Goal: Contribute content: Add original content to the website for others to see

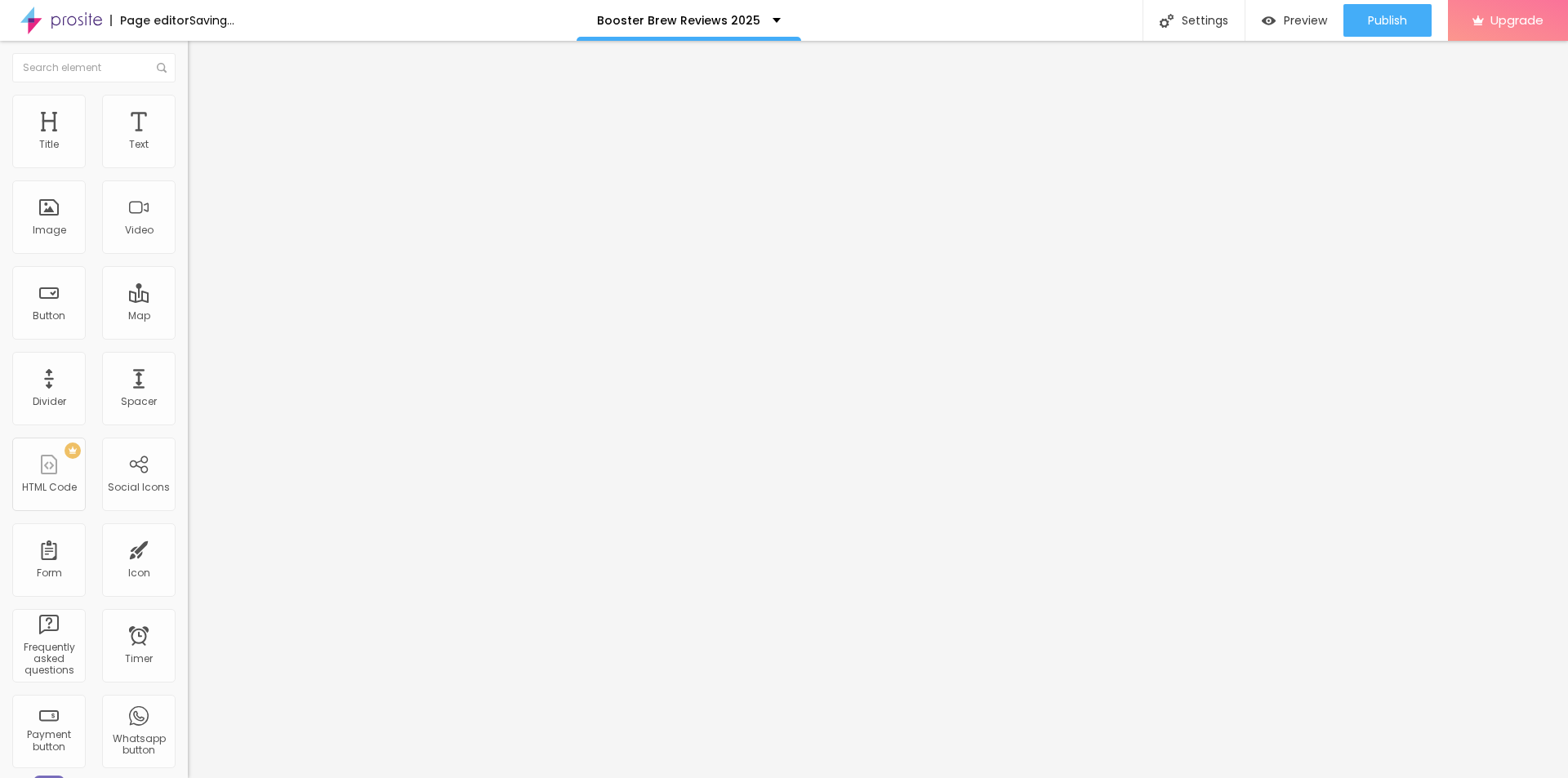
click at [188, 241] on button "button" at bounding box center [199, 233] width 23 height 17
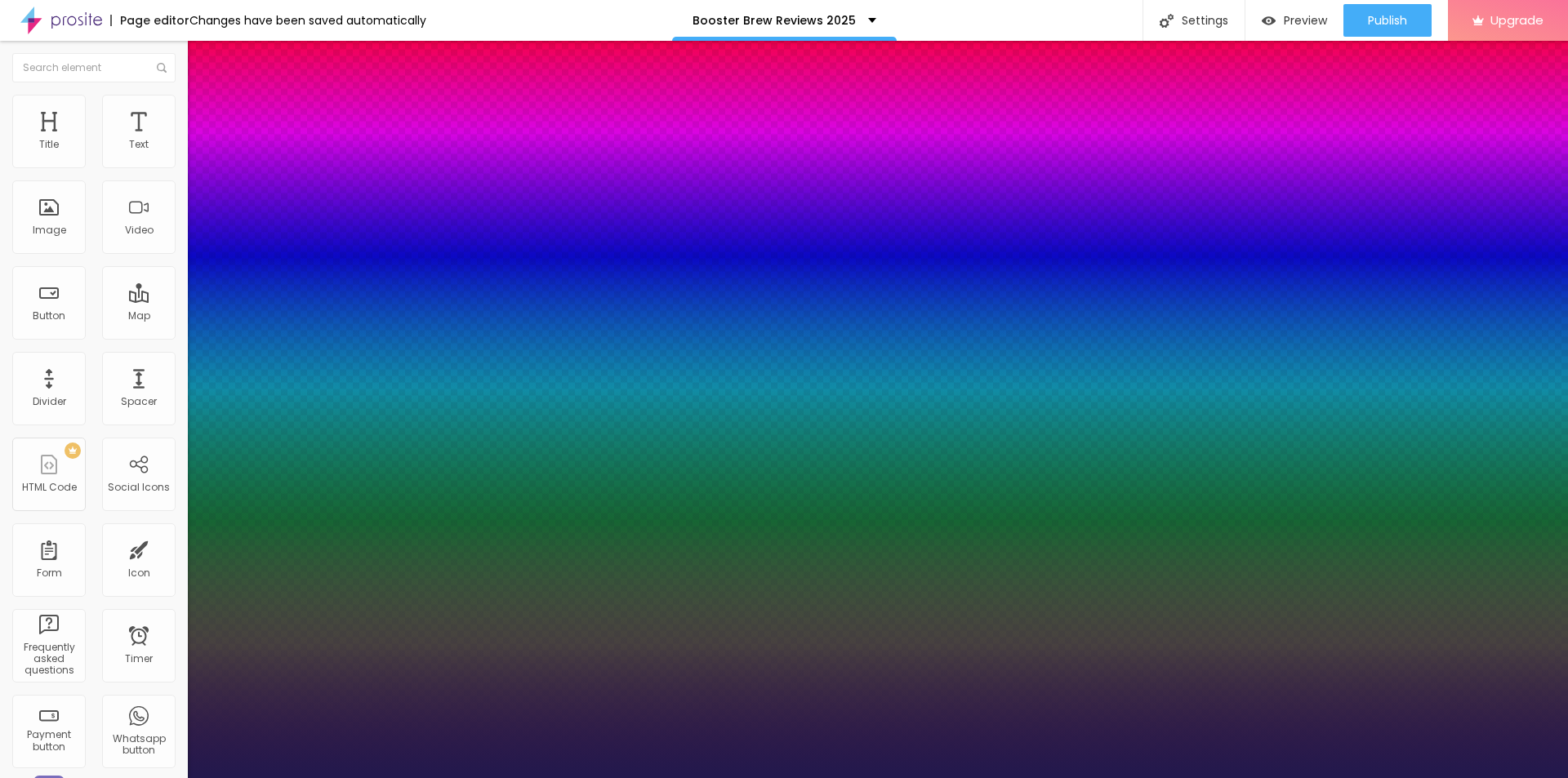
type input "1"
type input "27"
type input "1"
type input "29"
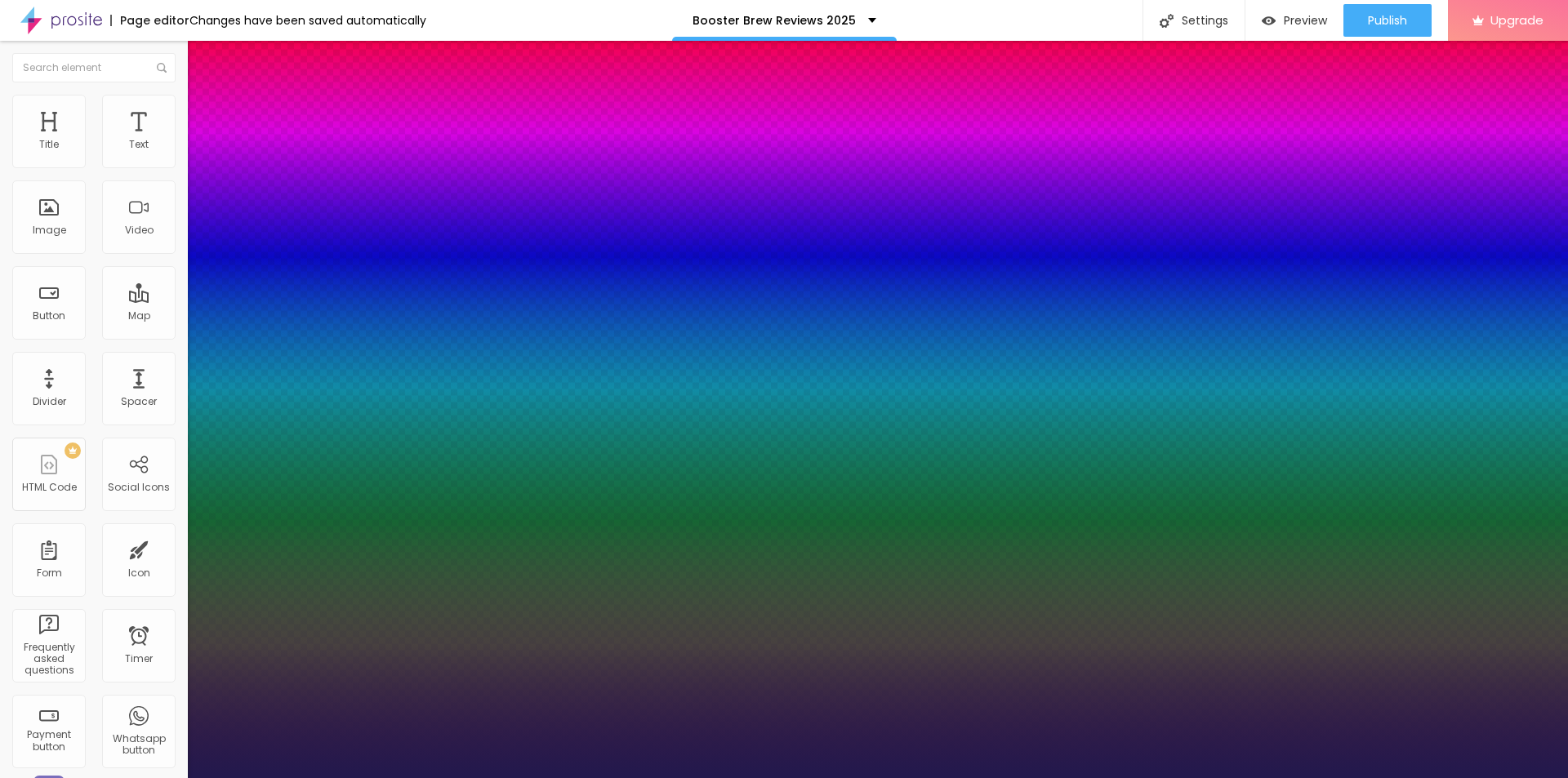
type input "29"
type input "1"
type input "30"
type input "1"
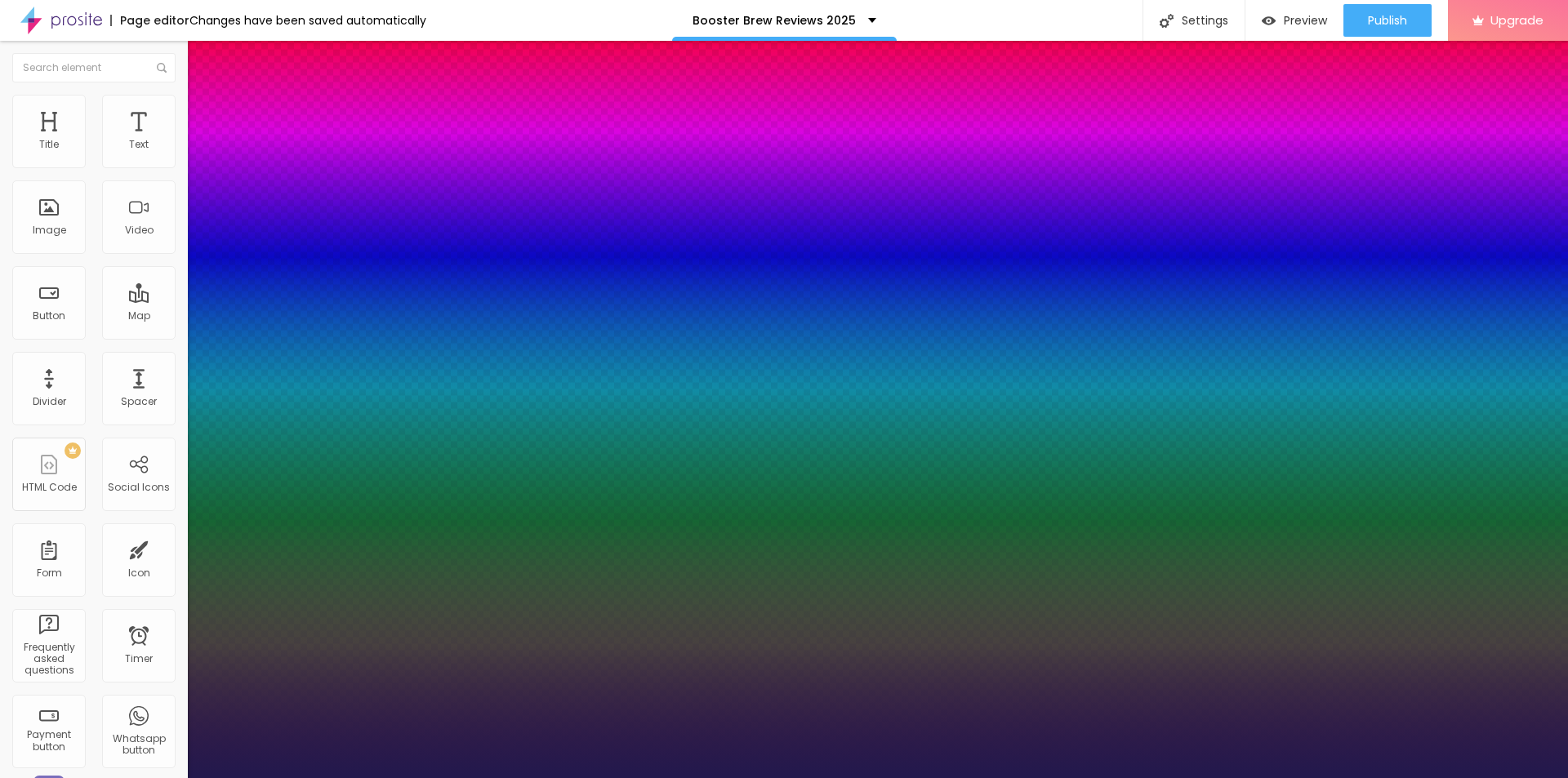
type input "31"
type input "1"
type input "32"
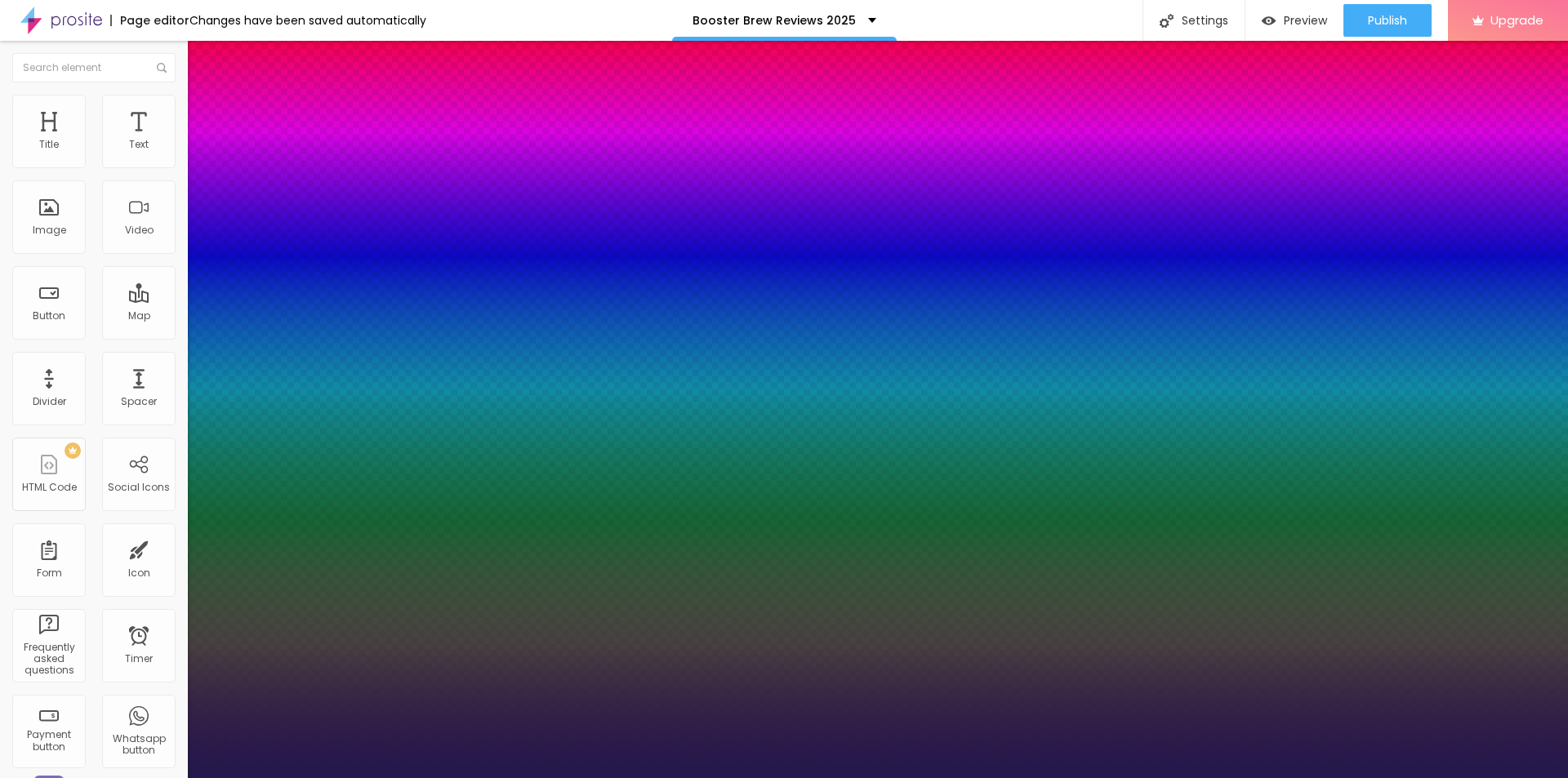
type input "1"
type input "35"
type input "1"
type input "33"
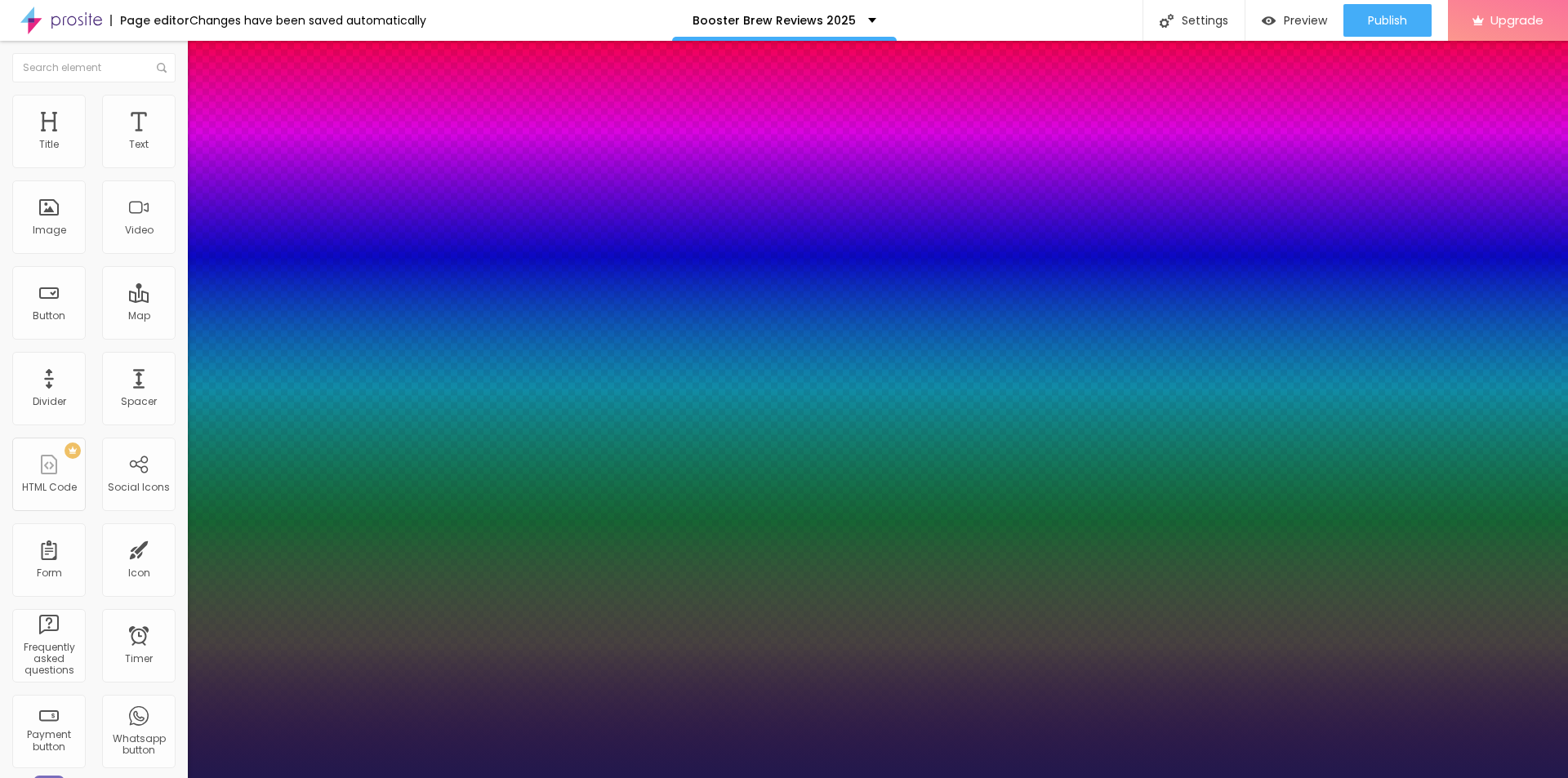
type input "33"
type input "1"
type input "27"
type input "1"
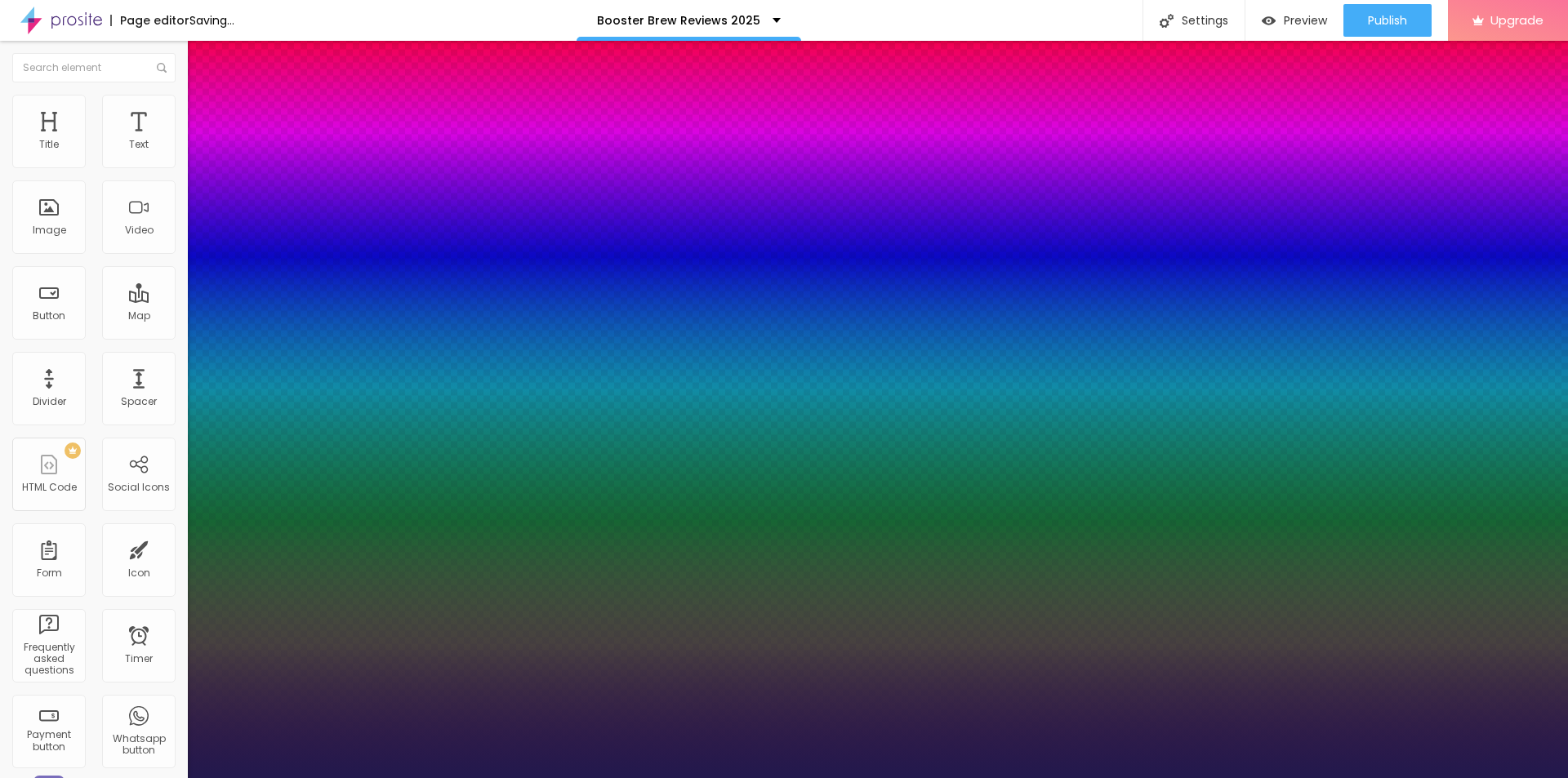
type input "29"
type input "1"
drag, startPoint x: 222, startPoint y: 460, endPoint x: 238, endPoint y: 465, distance: 16.8
type input "29"
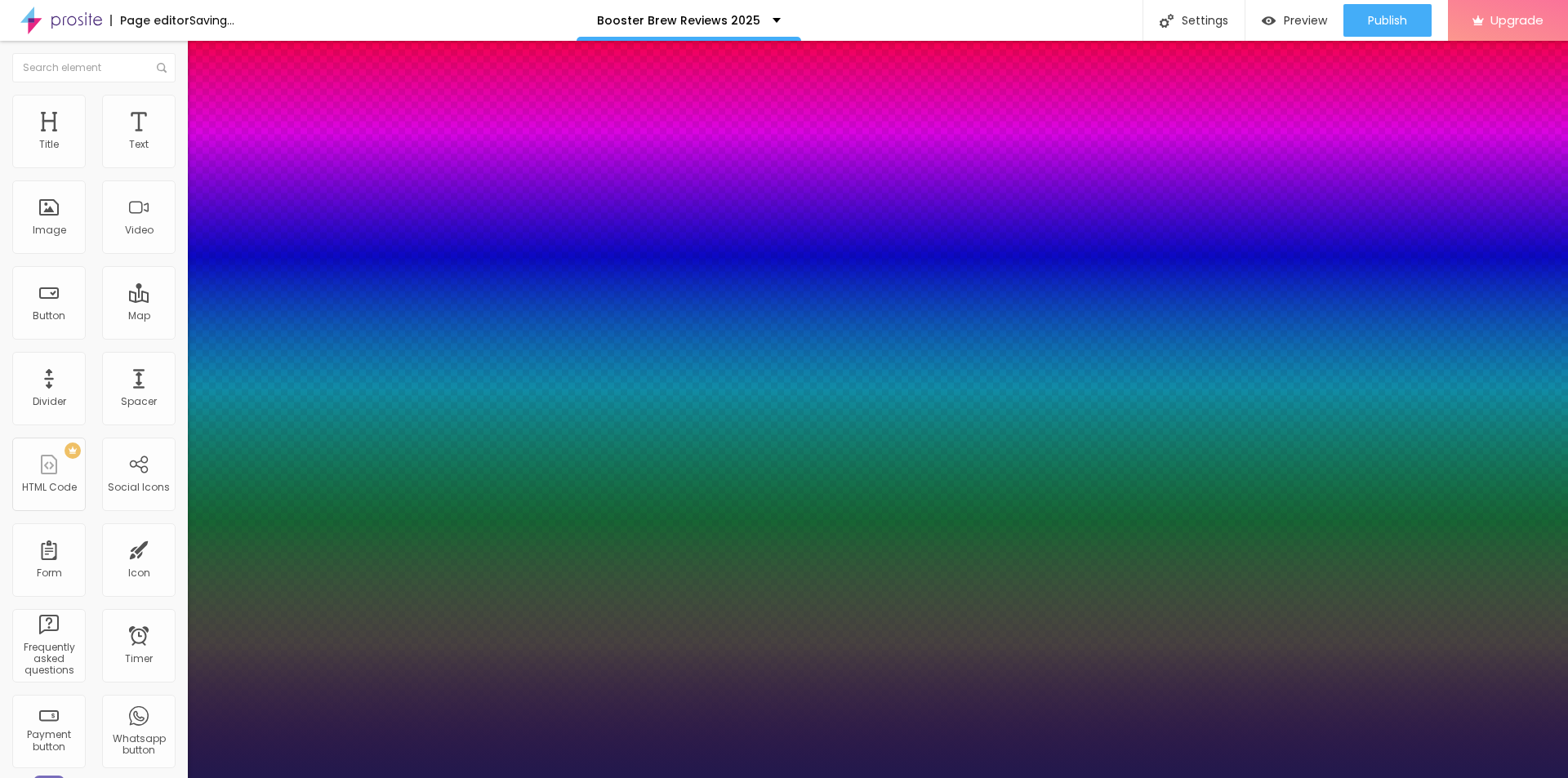
click at [798, 777] on div at bounding box center [784, 778] width 1568 height 0
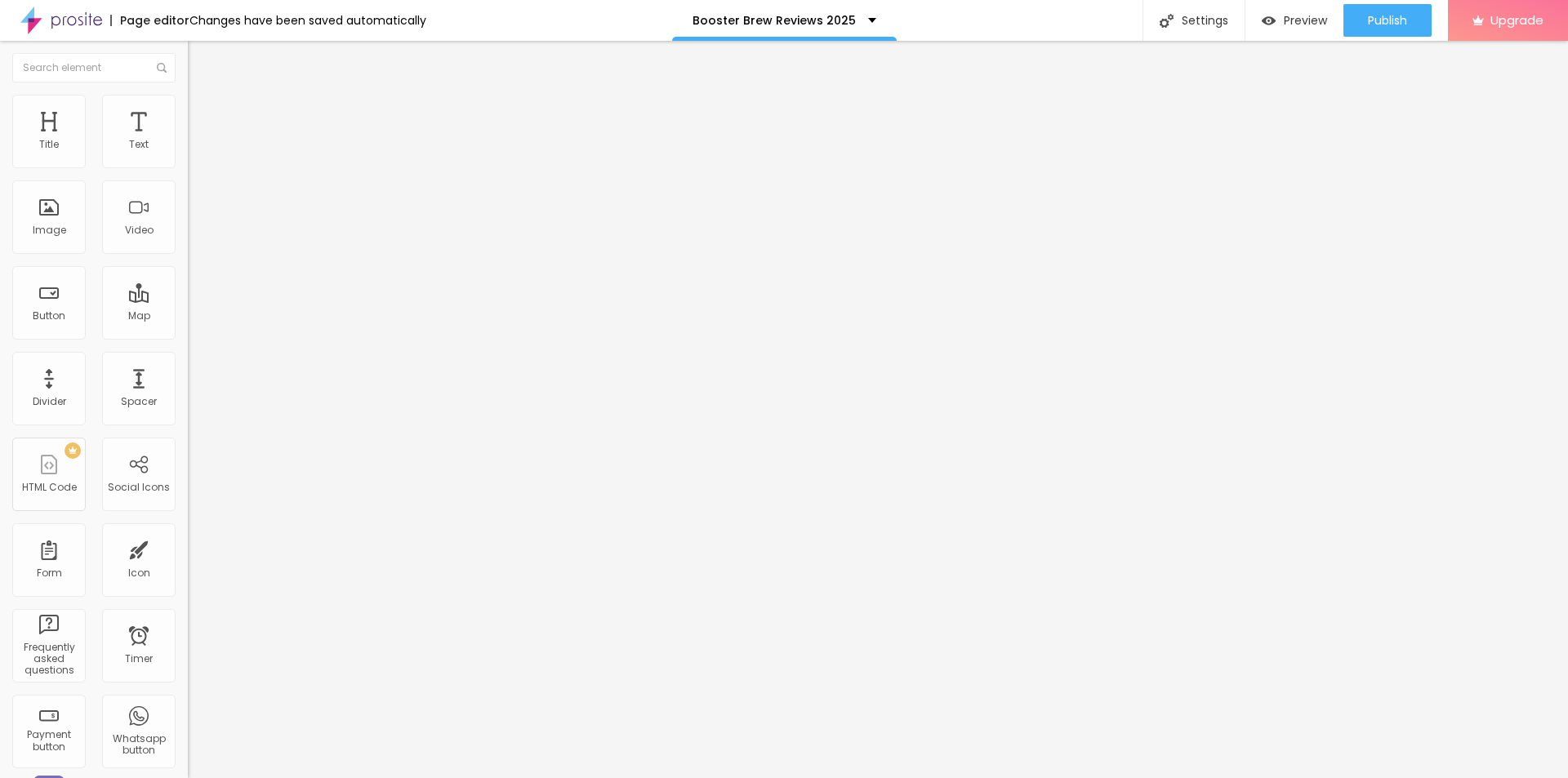
click at [188, 141] on span "Add image" at bounding box center [221, 133] width 67 height 14
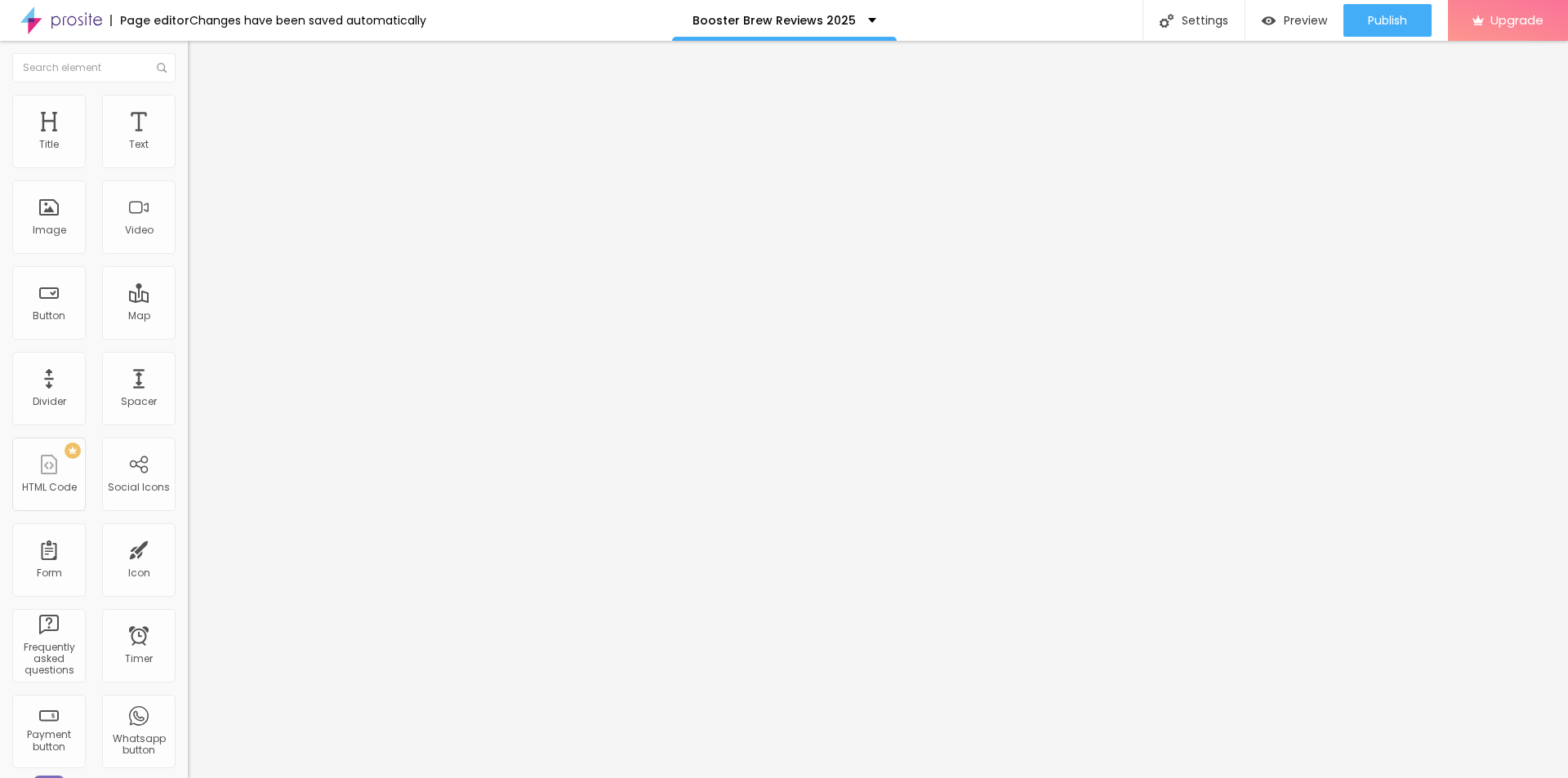
click at [188, 165] on input "text" at bounding box center [285, 156] width 196 height 16
paste input "Booster Brew [DEMOGRAPHIC_DATA][MEDICAL_DATA]"
type input "Booster Brew [DEMOGRAPHIC_DATA][MEDICAL_DATA]"
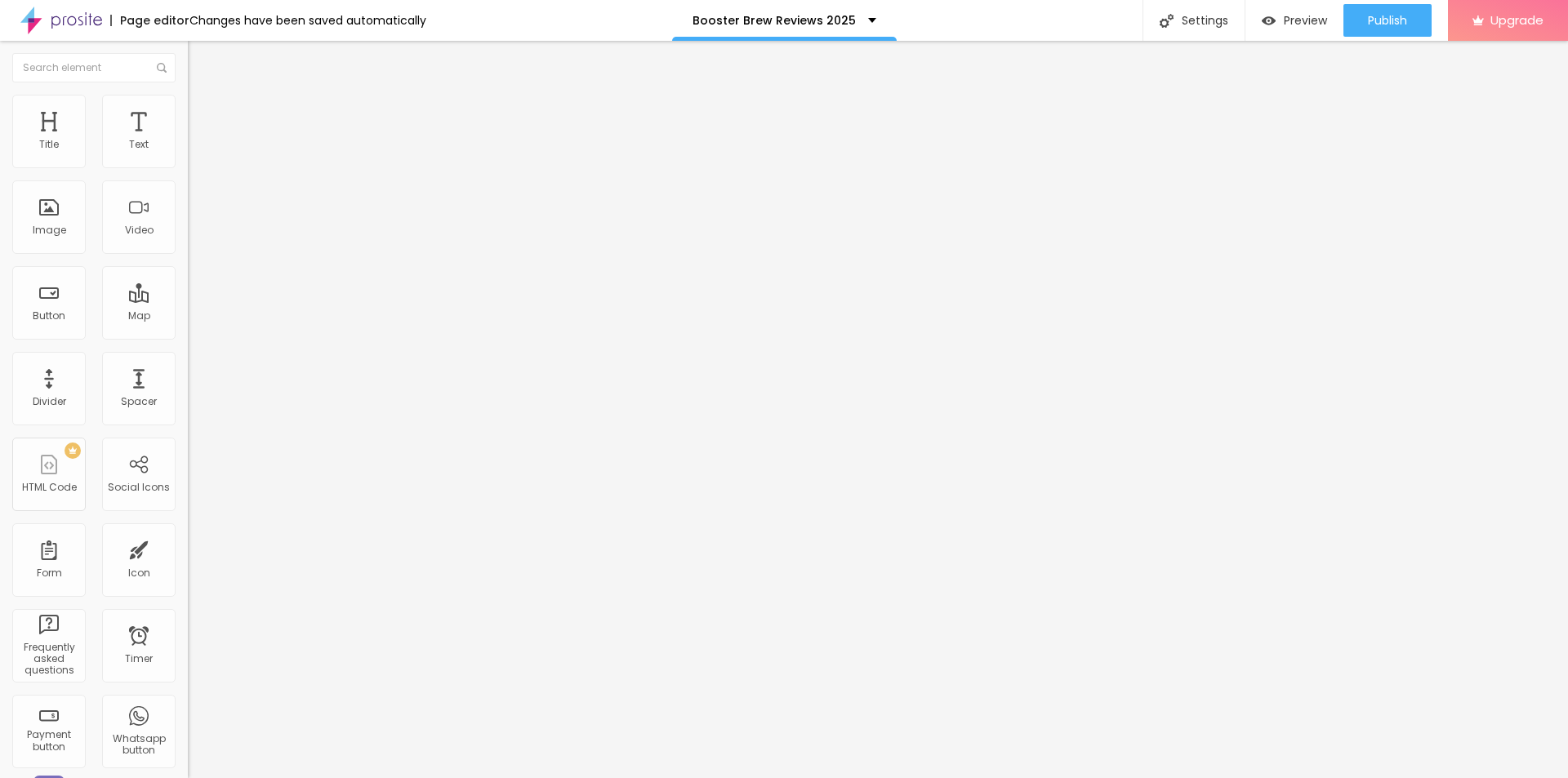
click at [188, 335] on input "https://" at bounding box center [285, 326] width 196 height 16
paste input "[DOMAIN_NAME][URL]"
type input "[URL][DOMAIN_NAME]"
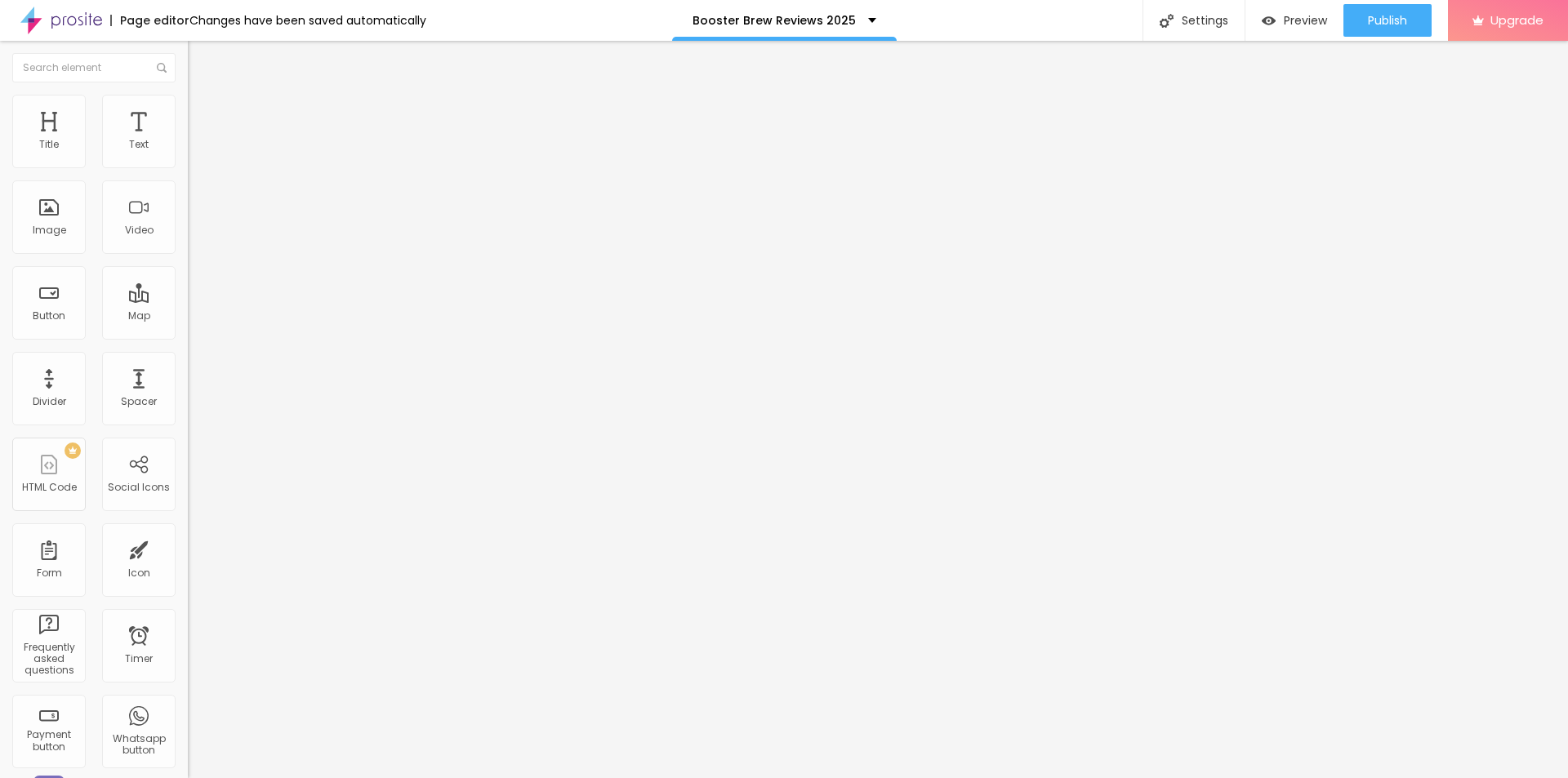
click at [188, 105] on img at bounding box center [195, 102] width 15 height 15
type input "90"
type input "75"
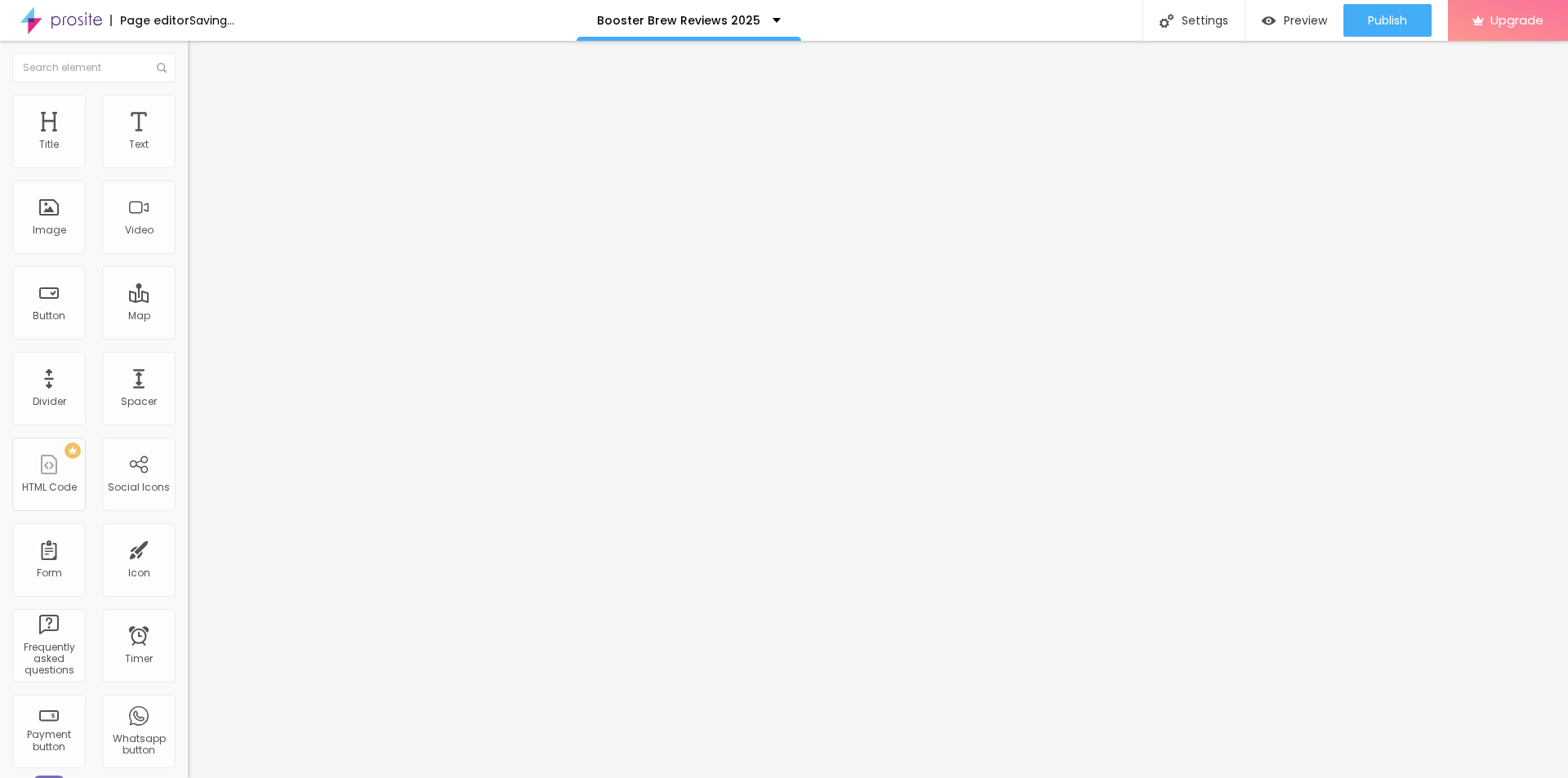
type input "65"
type input "50"
type input "45"
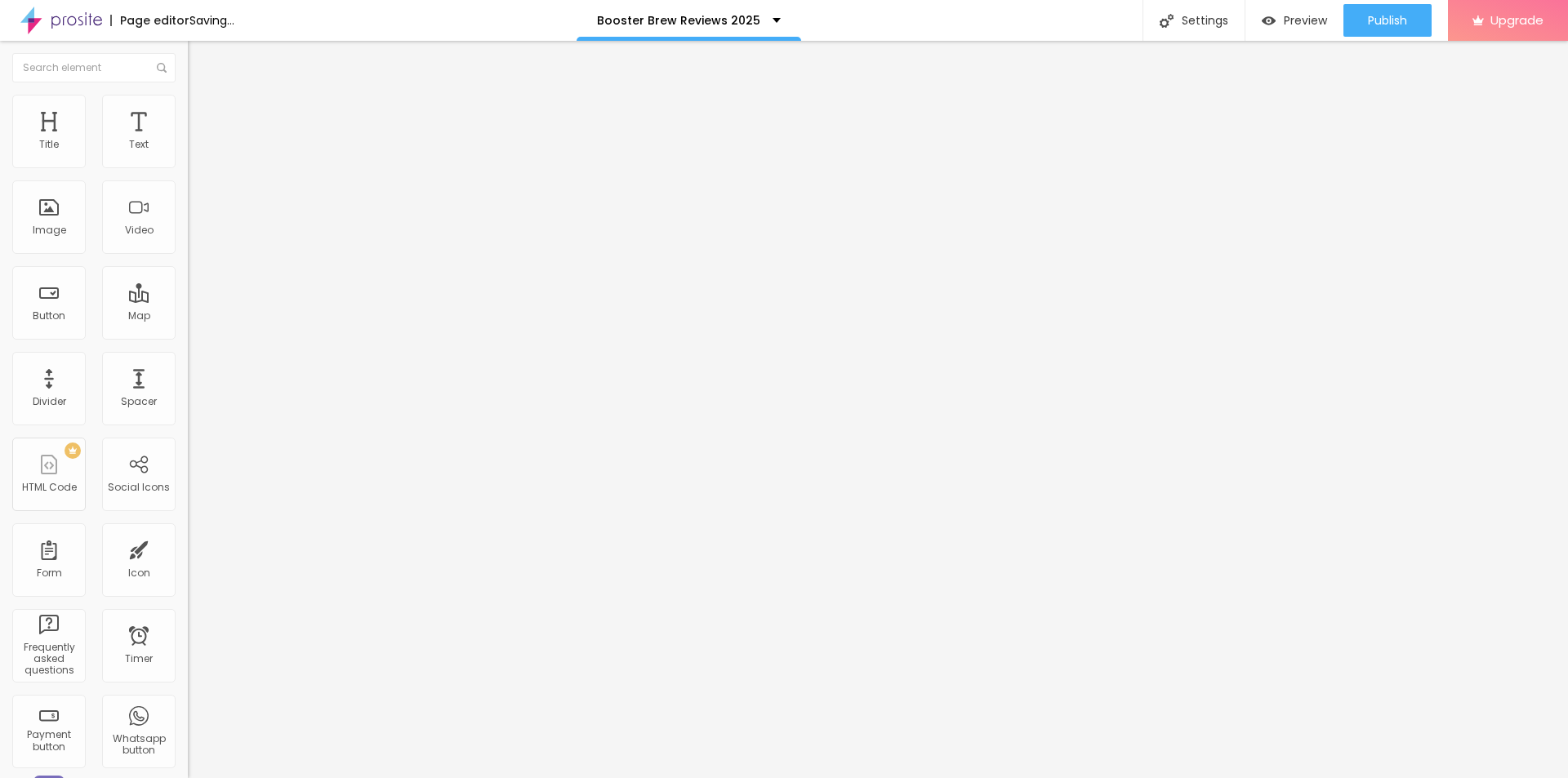
type input "45"
type input "40"
type input "45"
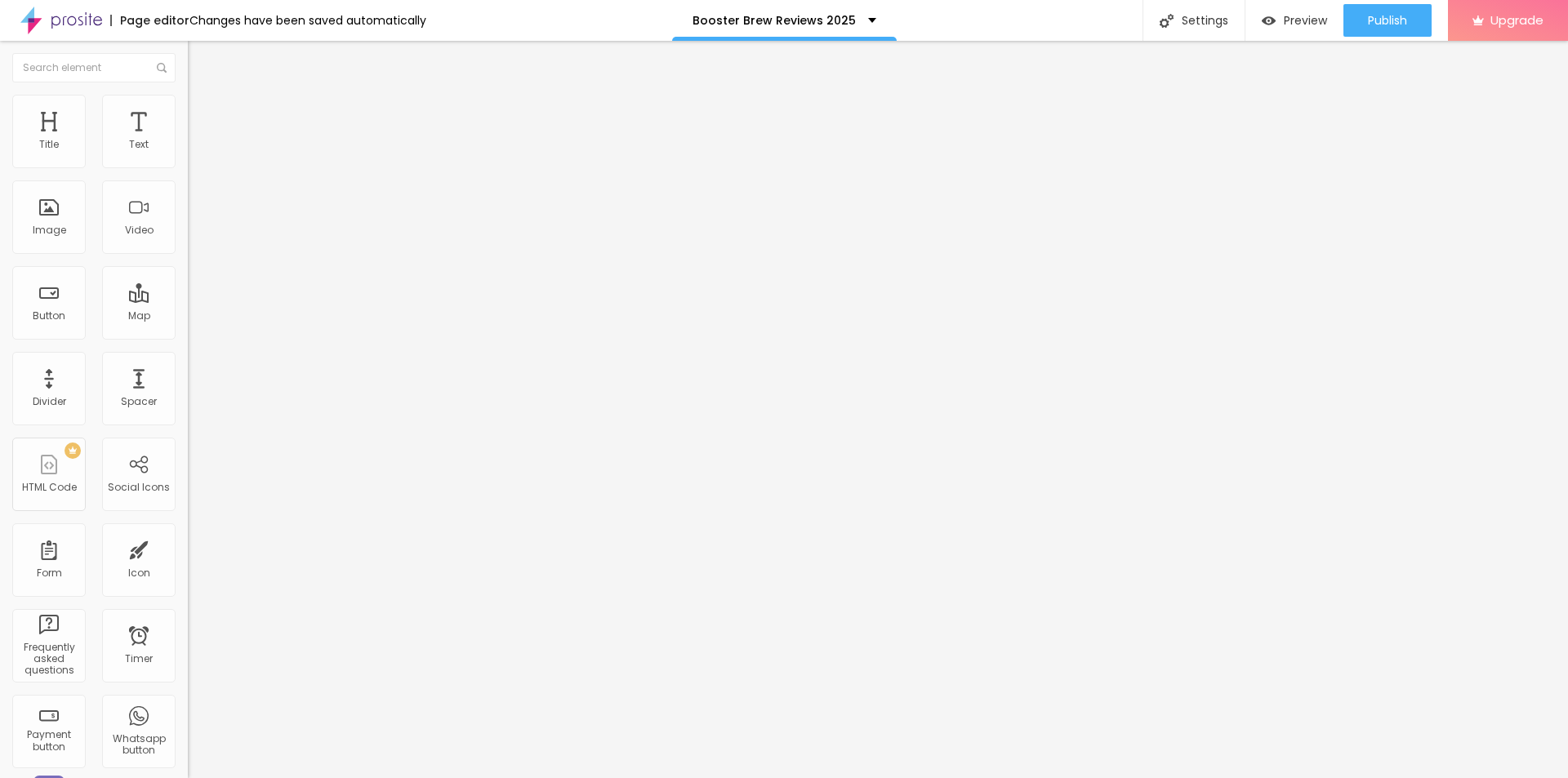
type input "50"
type input "55"
type input "60"
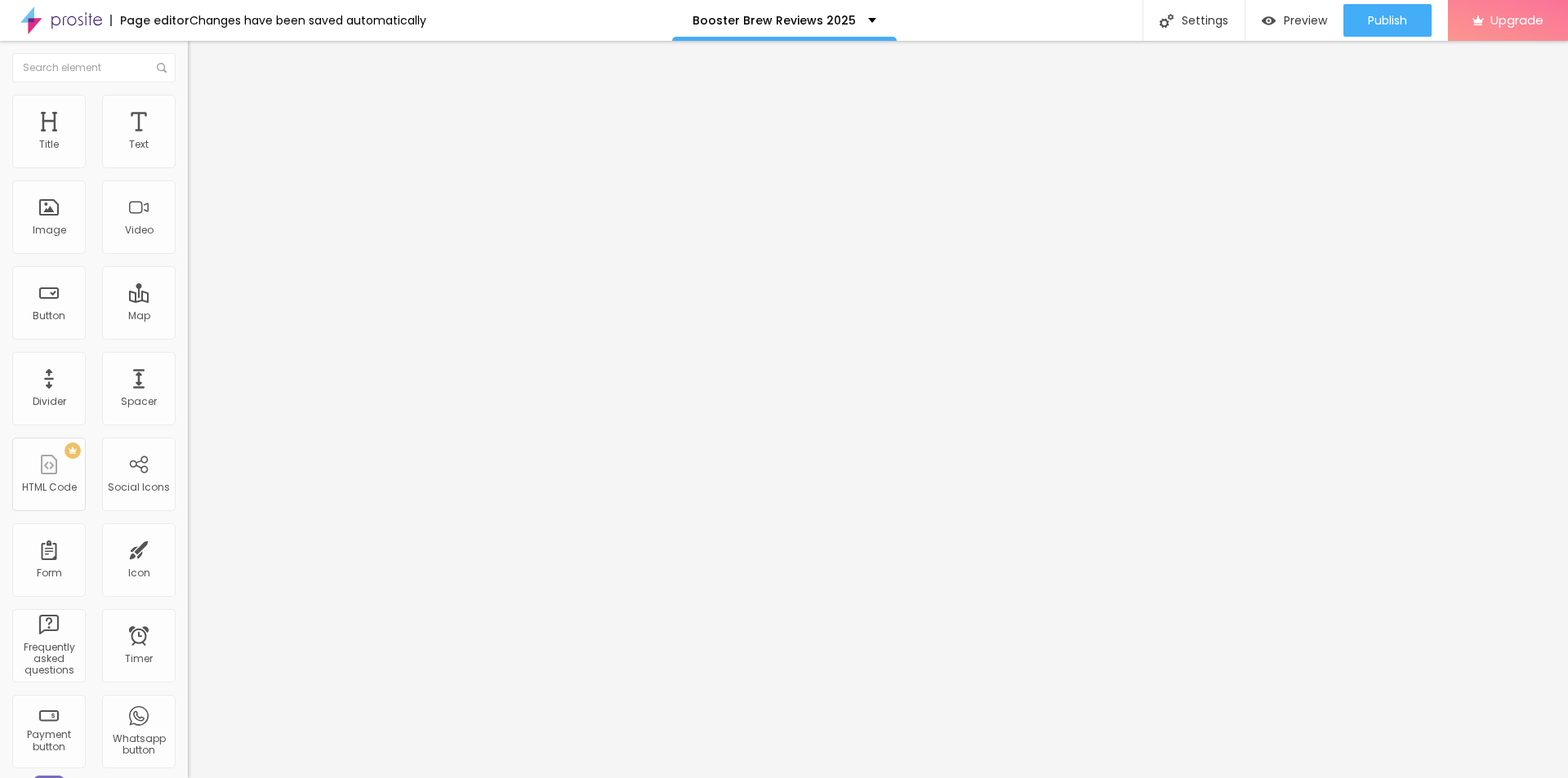
type input "60"
type input "65"
type input "70"
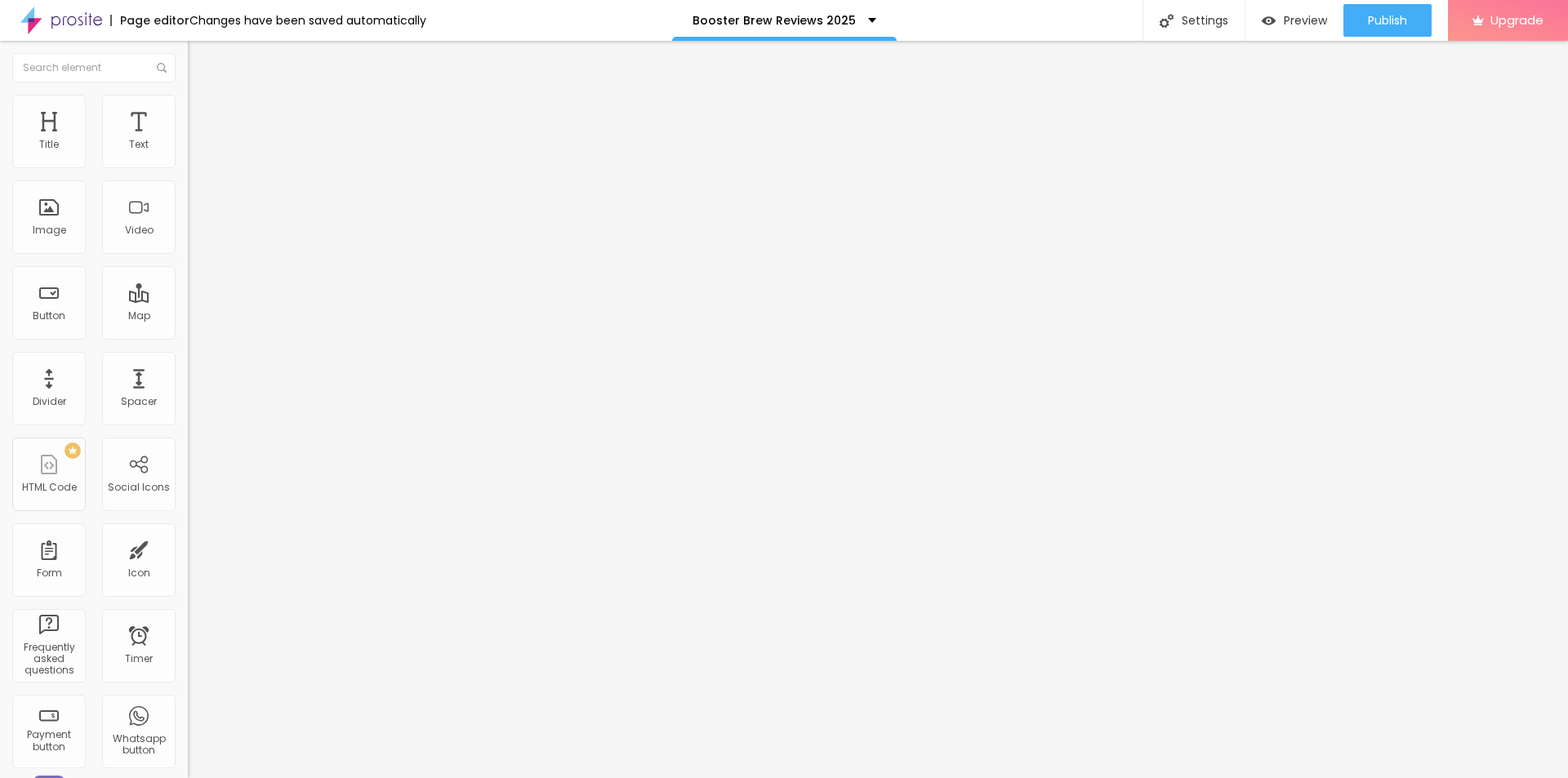
type input "75"
drag, startPoint x: 172, startPoint y: 173, endPoint x: 128, endPoint y: 191, distance: 47.5
type input "75"
click at [188, 167] on input "range" at bounding box center [240, 160] width 105 height 13
click at [188, 157] on button "button" at bounding box center [199, 148] width 23 height 17
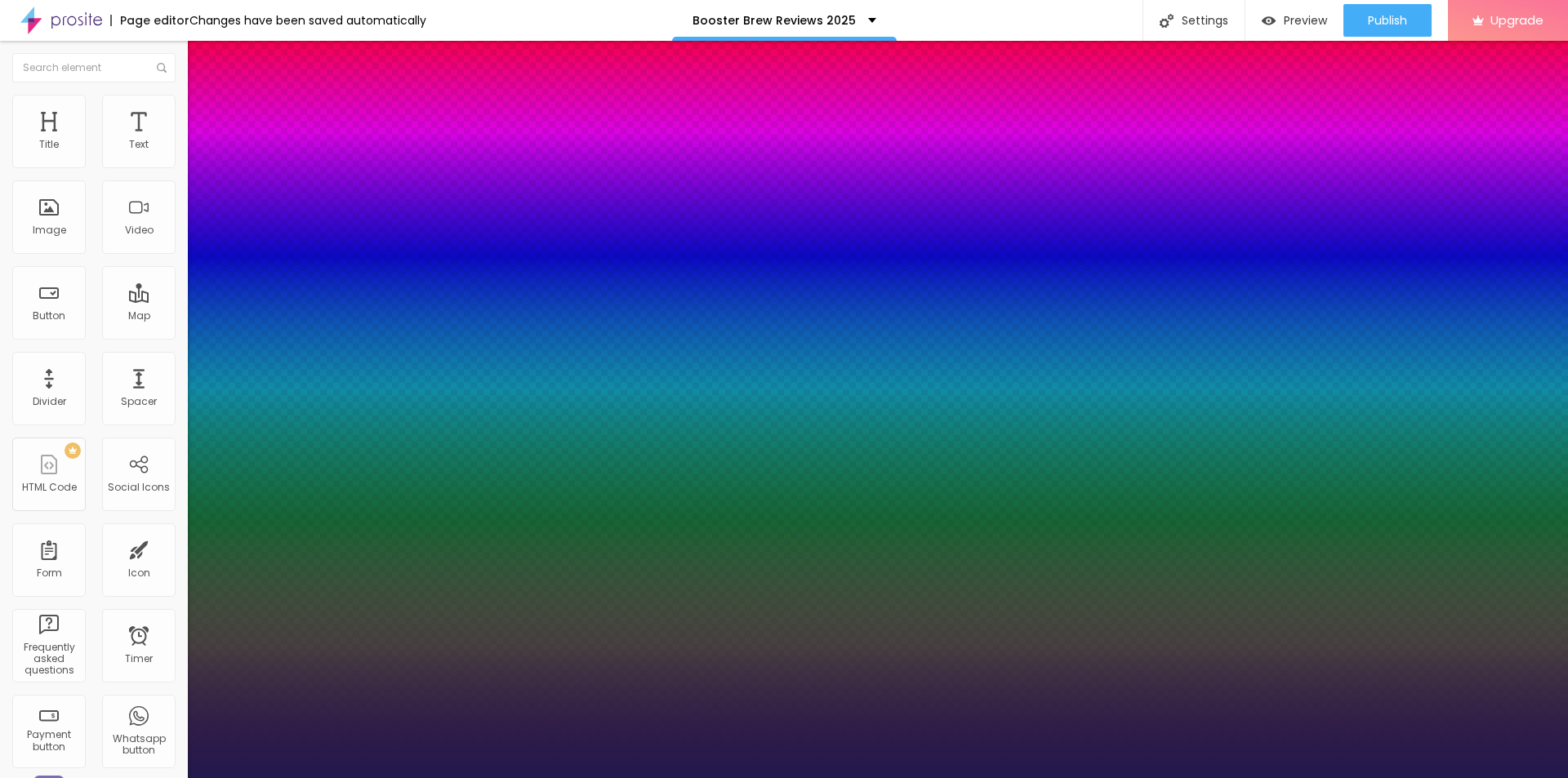
type input "1"
type input "18"
type input "1"
type input "20"
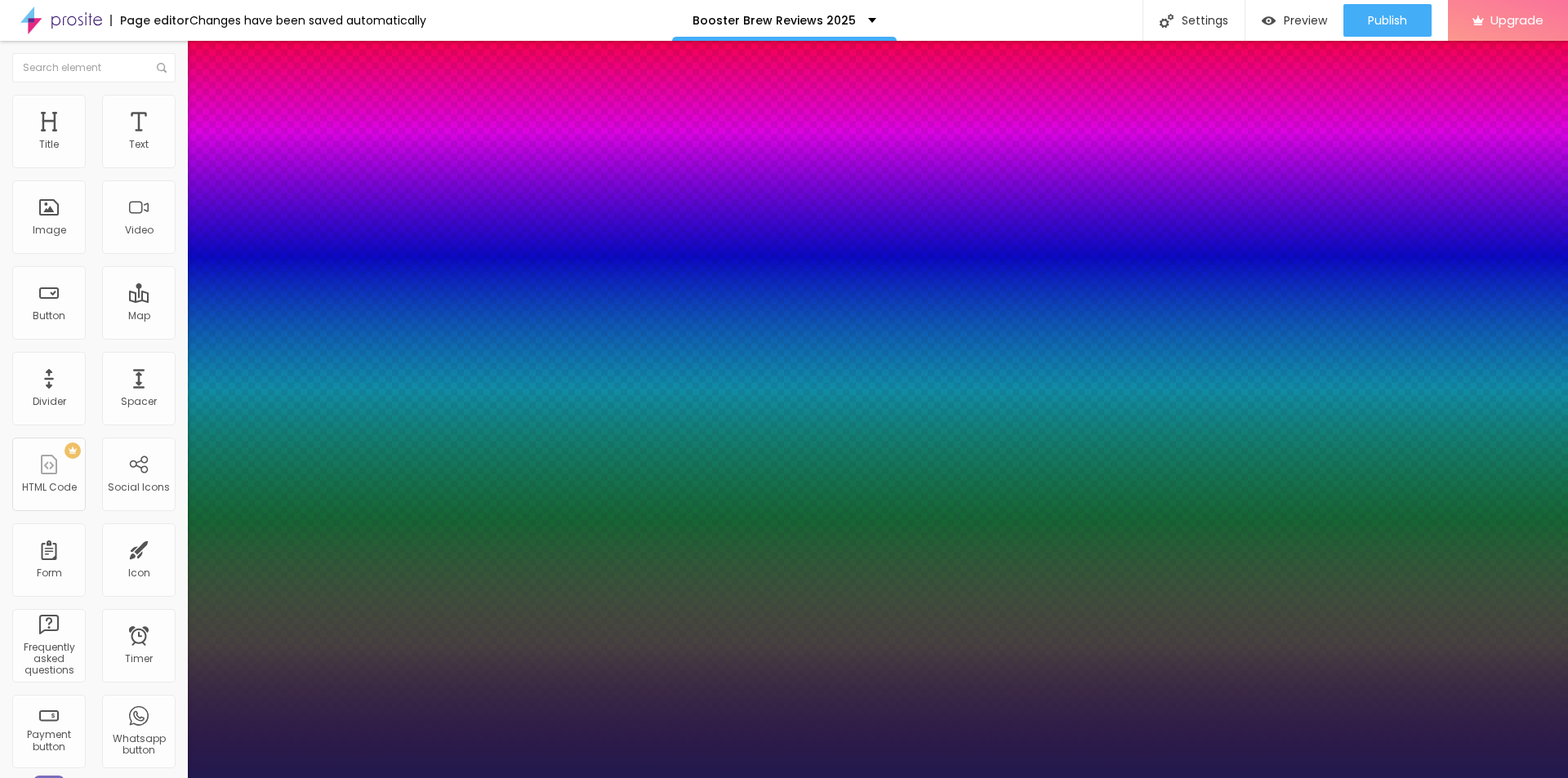
type input "20"
type input "1"
type input "21"
type input "1"
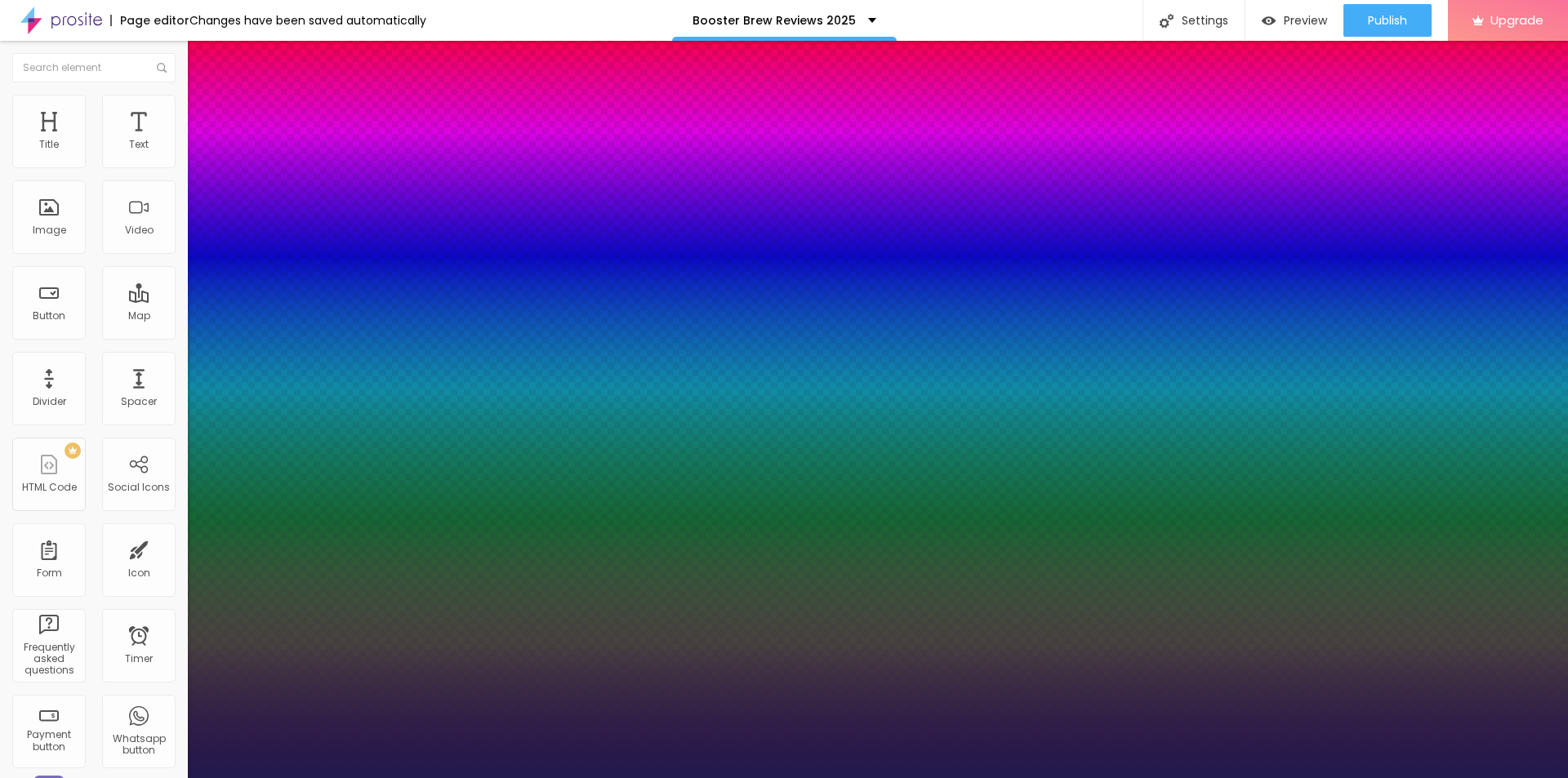
type input "21"
click at [229, 777] on div at bounding box center [784, 778] width 1568 height 0
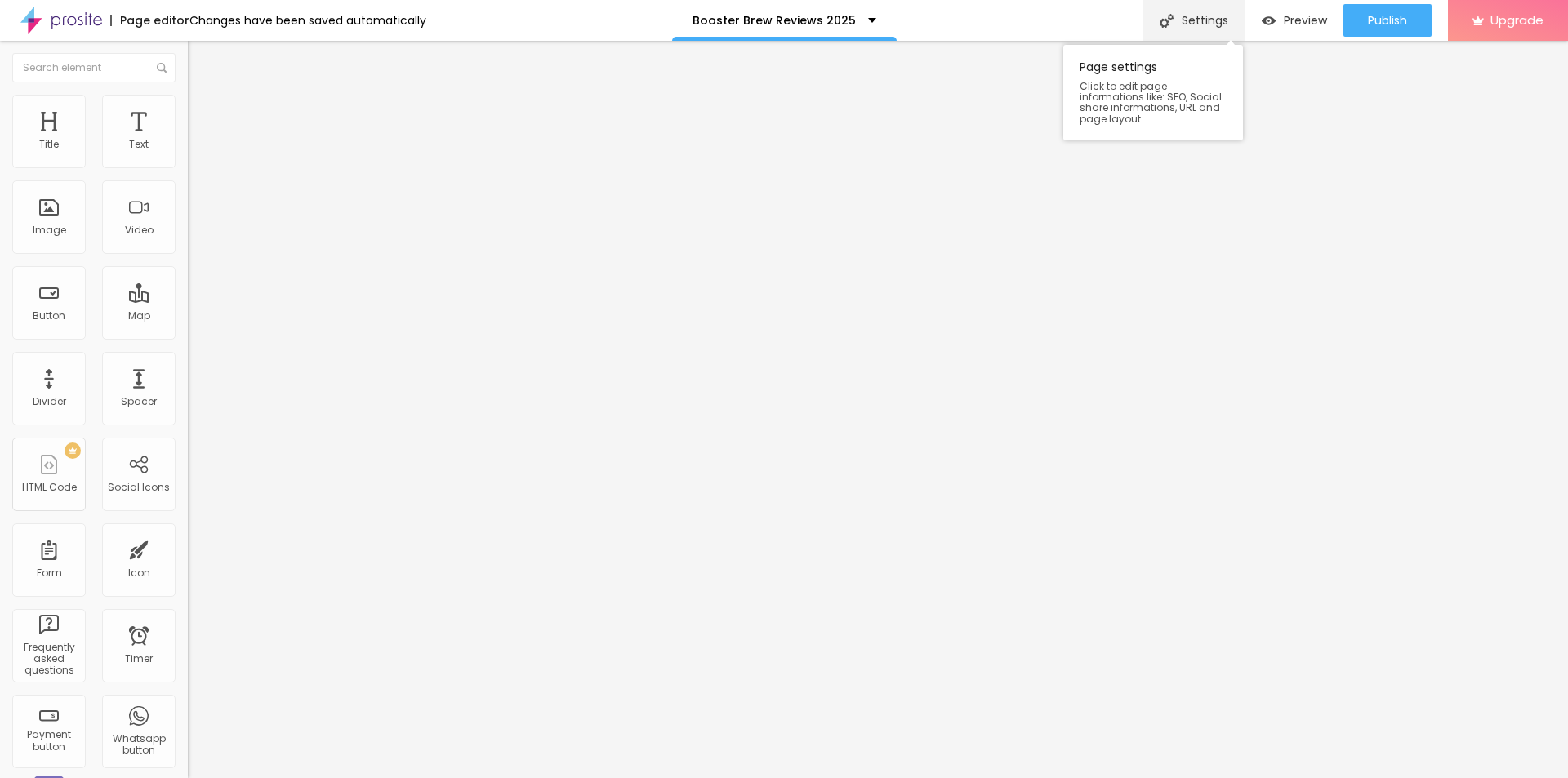
click at [1196, 9] on div "Settings" at bounding box center [1193, 20] width 102 height 40
paste input "Booster Brew [DEMOGRAPHIC_DATA][MEDICAL_DATA]"
paste input "Official Reviews #1 Trending"
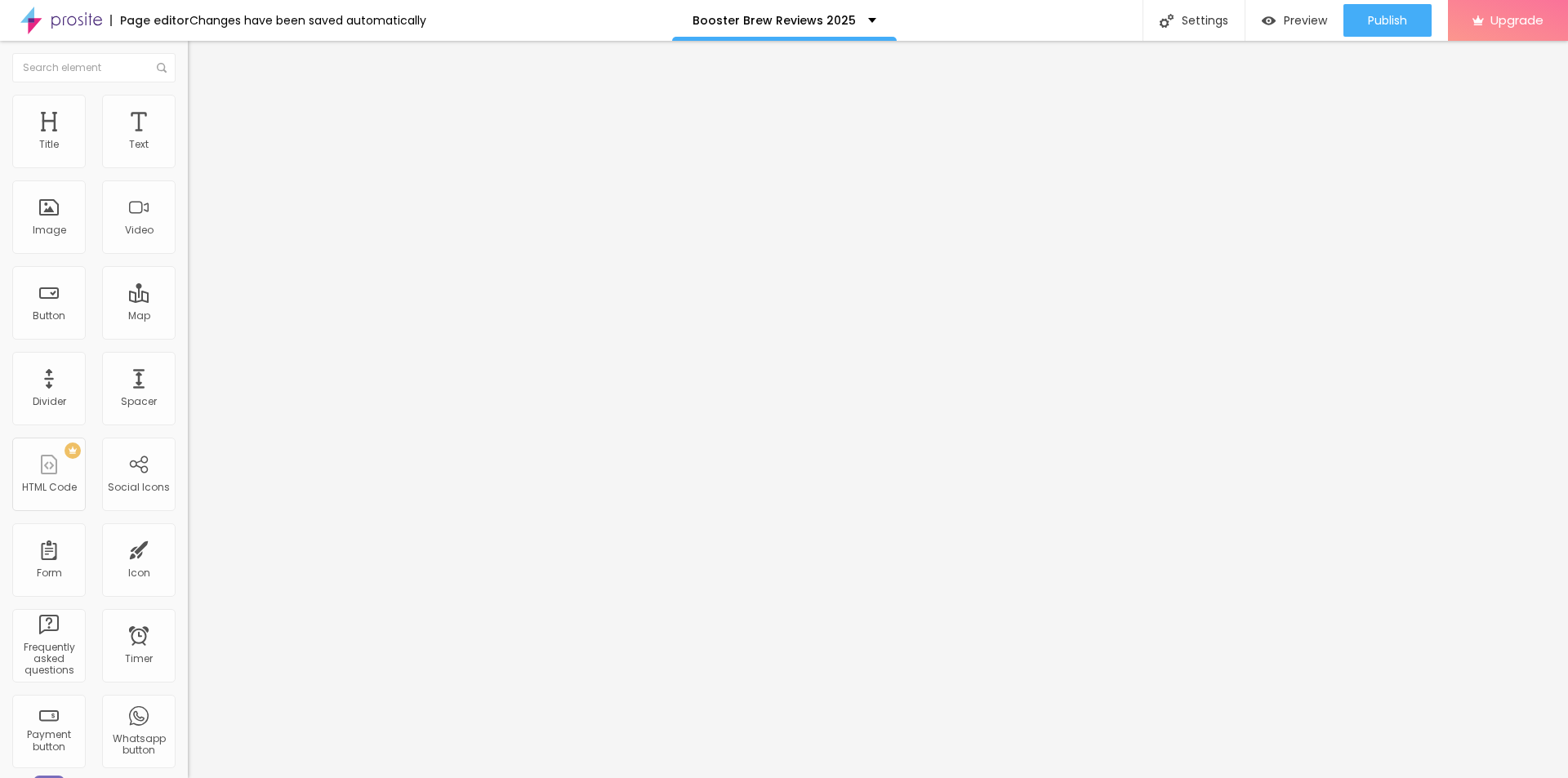
type input "Booster Brew [DEMOGRAPHIC_DATA][MEDICAL_DATA] Official Reviews #1 Trending US?"
paste textarea "Booster Brew is a natural [DEMOGRAPHIC_DATA][MEDICAL_DATA] and performance boos…"
type textarea "Booster Brew is a natural [DEMOGRAPHIC_DATA][MEDICAL_DATA] and performance boos…"
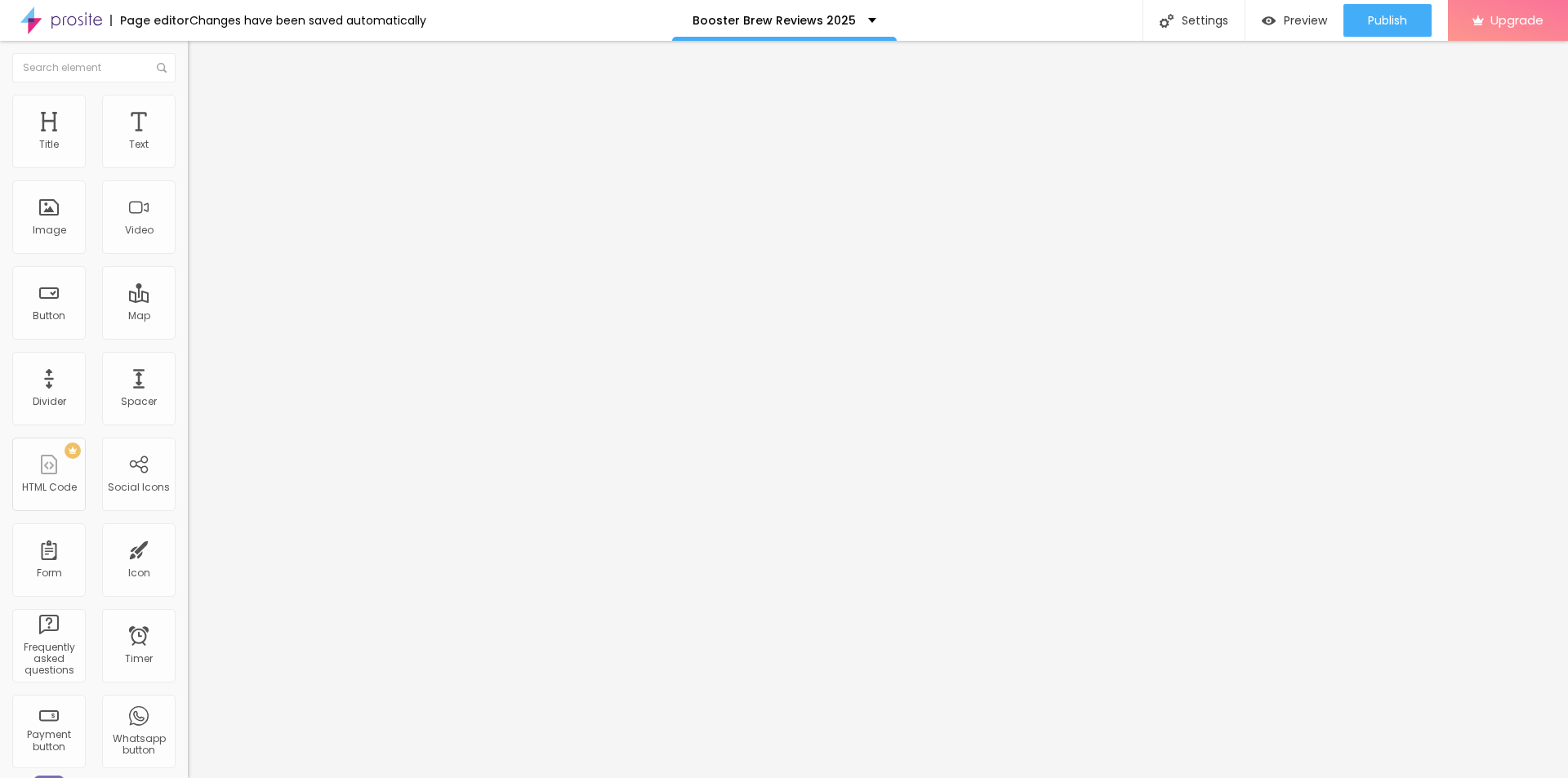
drag, startPoint x: 821, startPoint y: 396, endPoint x: 534, endPoint y: 387, distance: 287.1
paste textarea "Booster Brew [DEMOGRAPHIC_DATA][MEDICAL_DATA]"
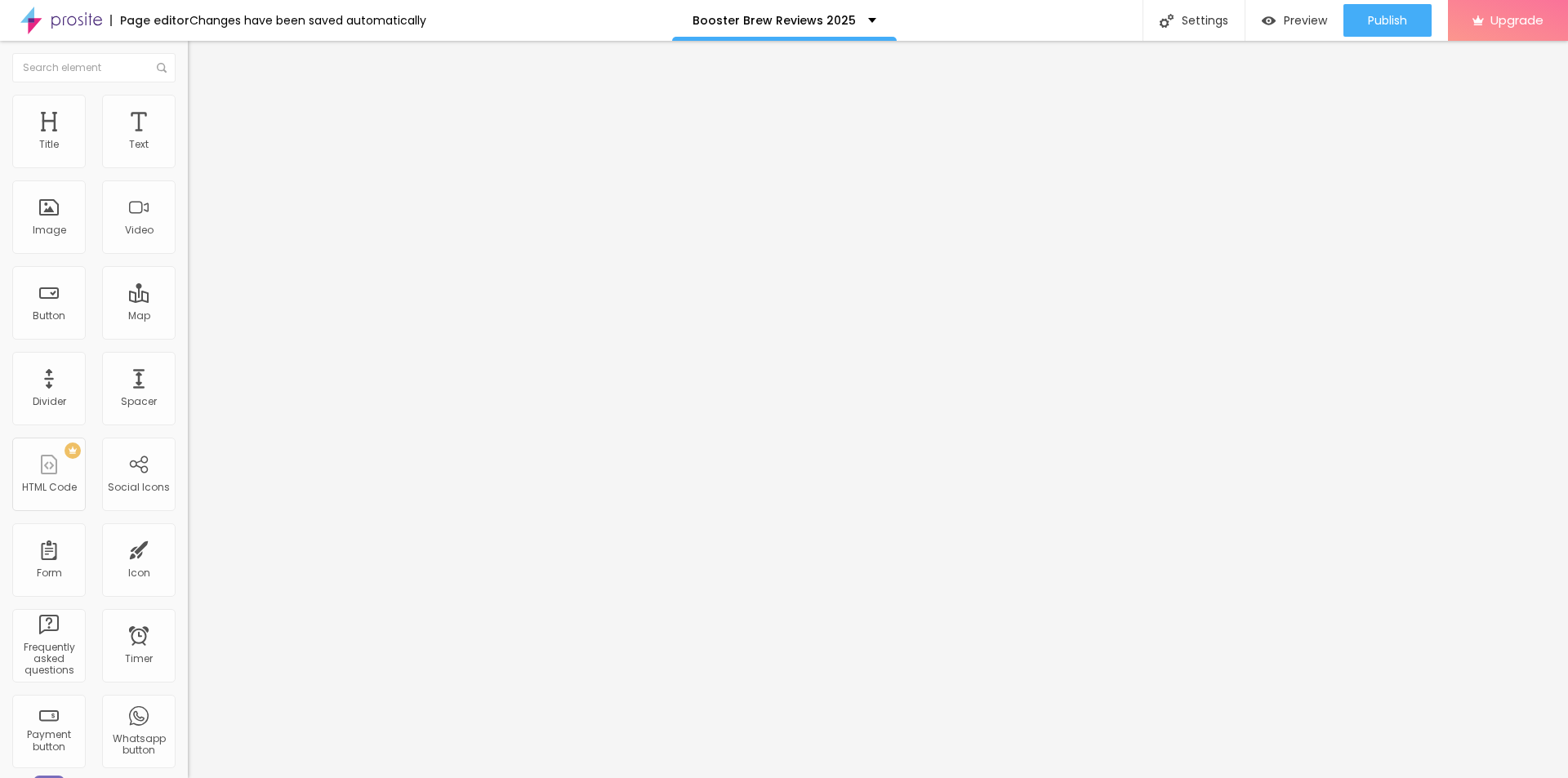
paste textarea "Booster Brew Reviews Booster Brew [DEMOGRAPHIC_DATA][MEDICAL_DATA] Booster Brew…"
type textarea "Booster Brew Booster Brew Reviews Booster Brew [DEMOGRAPHIC_DATA][MEDICAL_DATA]…"
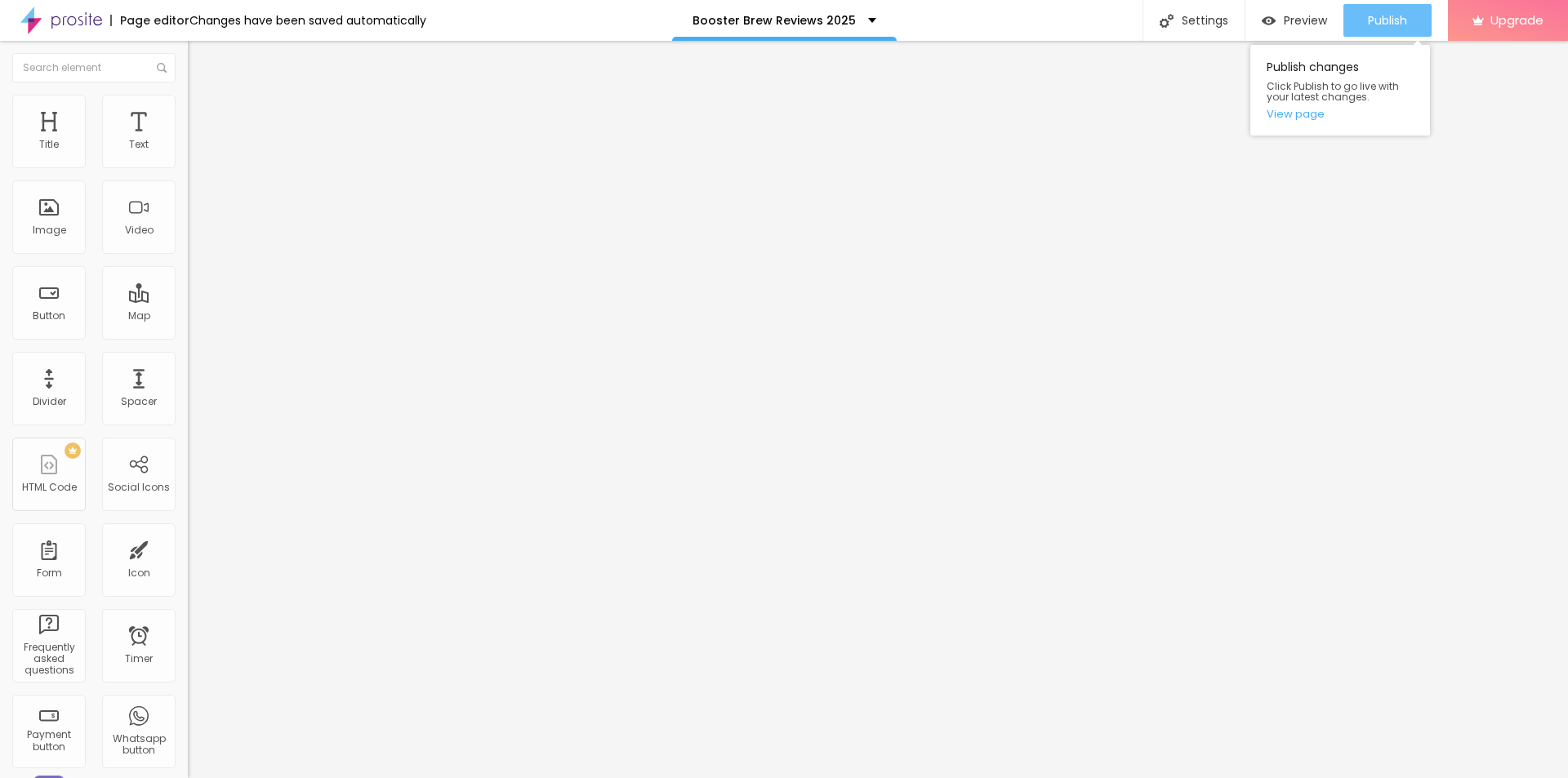
click at [1346, 29] on button "Publish" at bounding box center [1387, 20] width 88 height 33
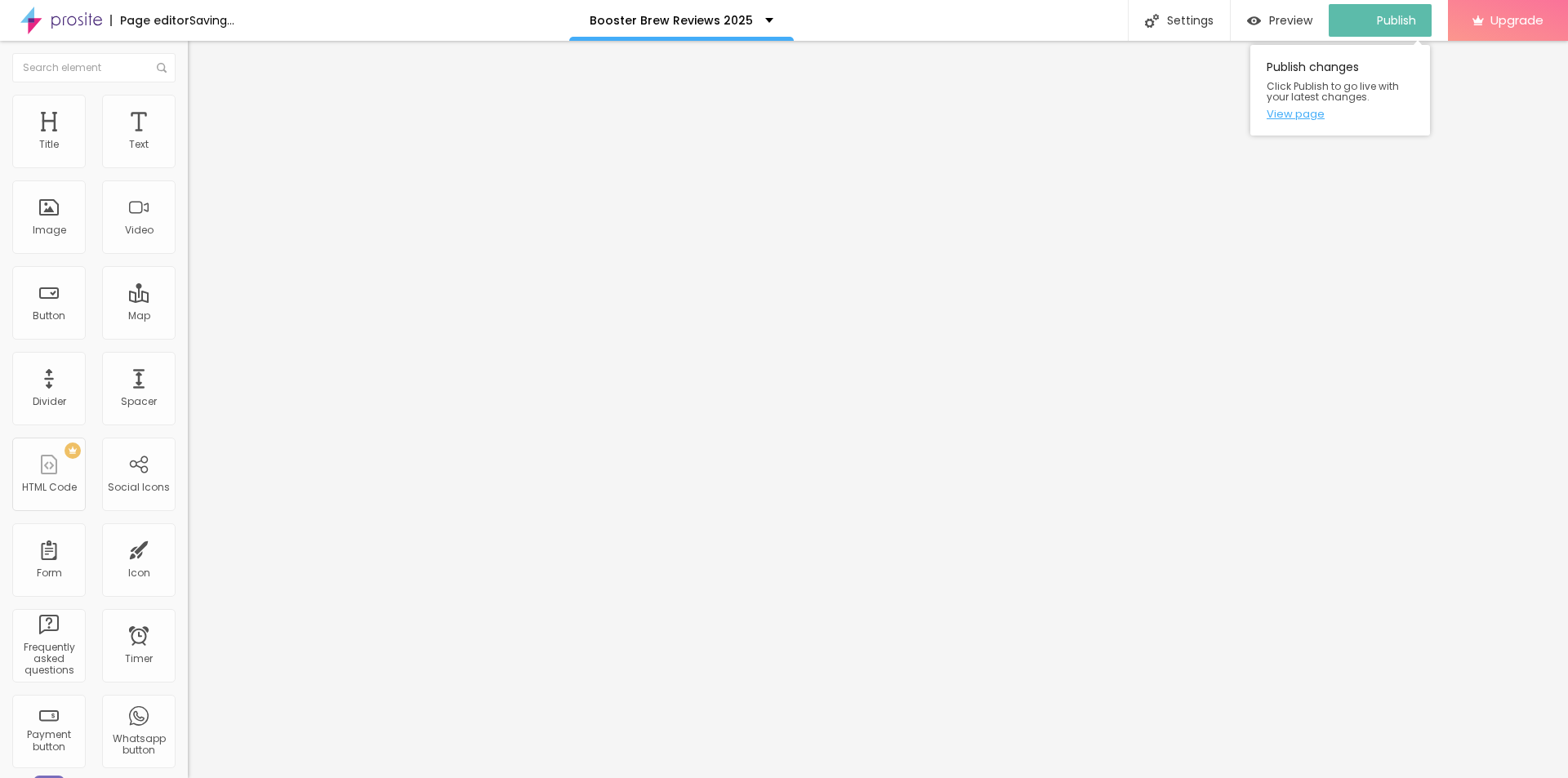
click at [1284, 110] on link "View page" at bounding box center [1340, 114] width 147 height 10
